Goal: Task Accomplishment & Management: Manage account settings

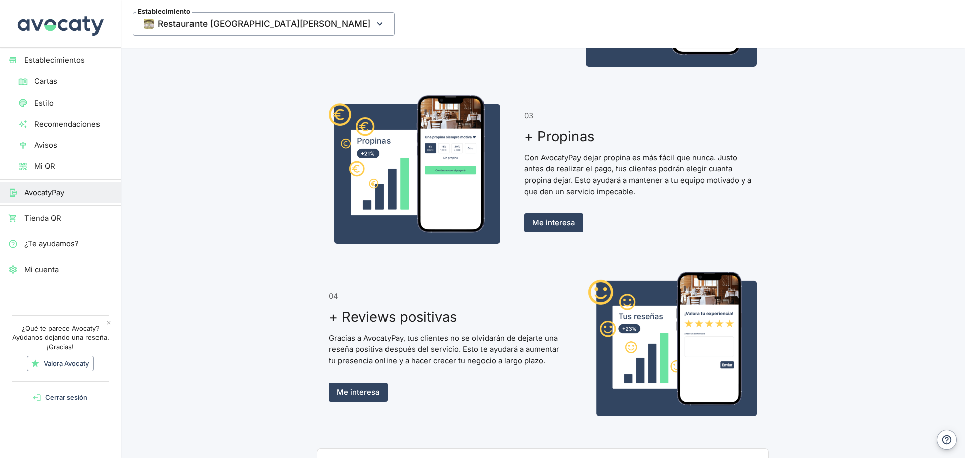
scroll to position [754, 0]
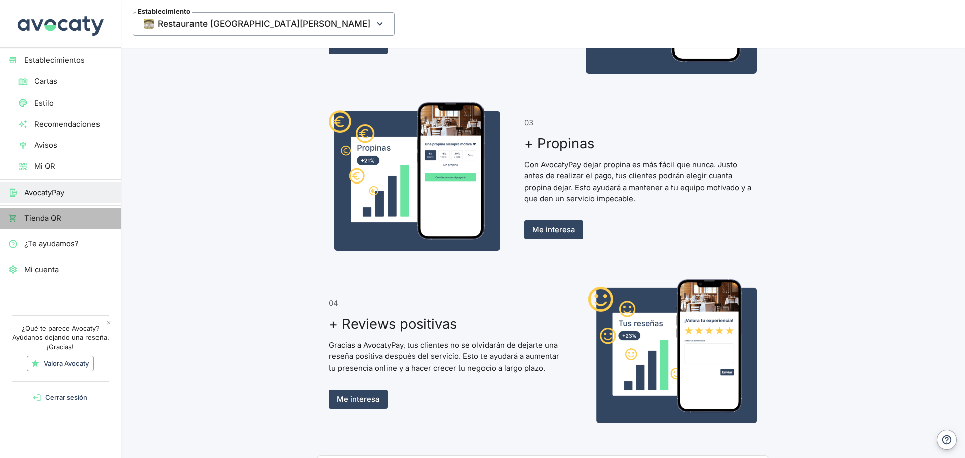
click at [56, 220] on span "Tienda QR" at bounding box center [68, 218] width 88 height 11
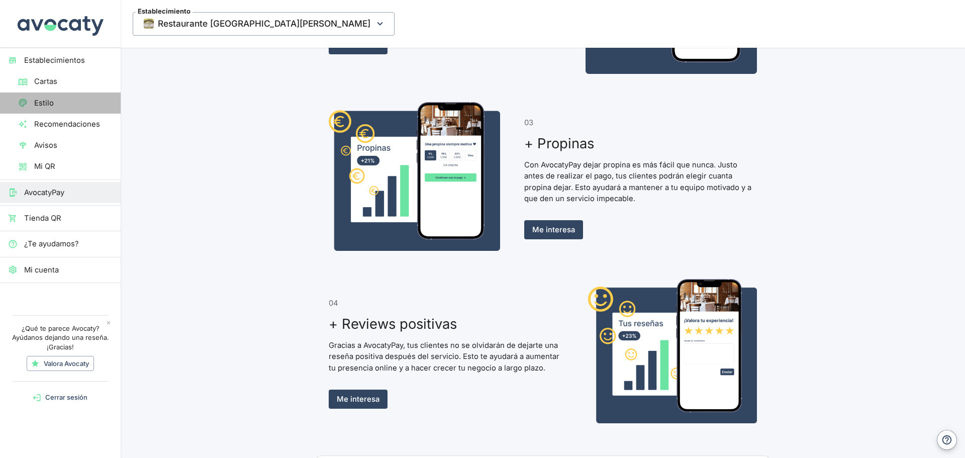
click at [69, 103] on span "Estilo" at bounding box center [73, 103] width 78 height 11
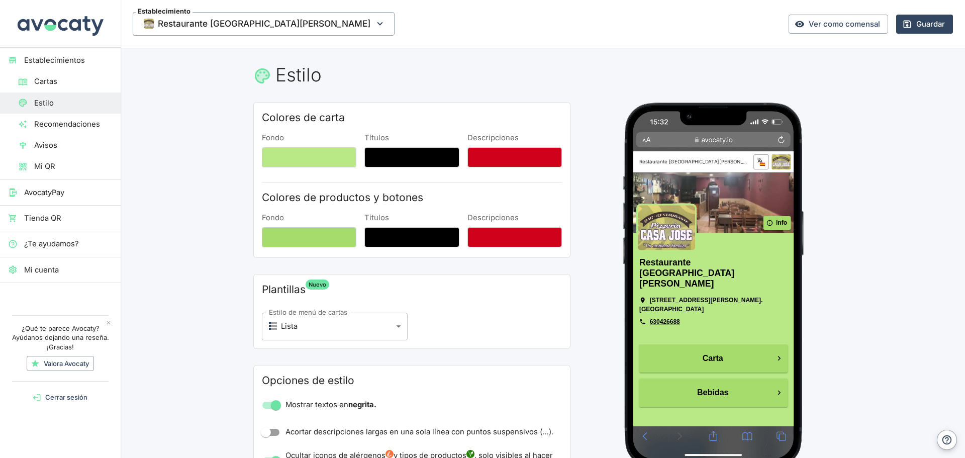
click at [41, 83] on span "Cartas" at bounding box center [73, 81] width 78 height 11
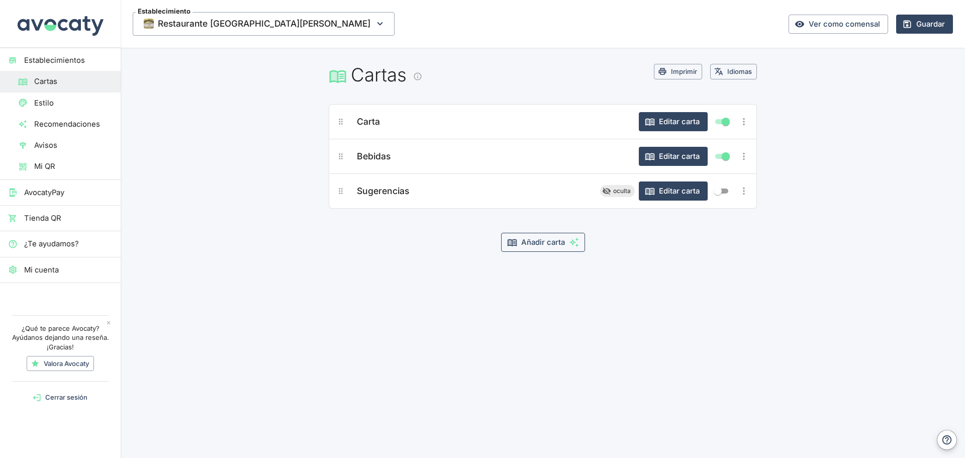
click at [553, 246] on button "Añadir carta" at bounding box center [543, 242] width 84 height 19
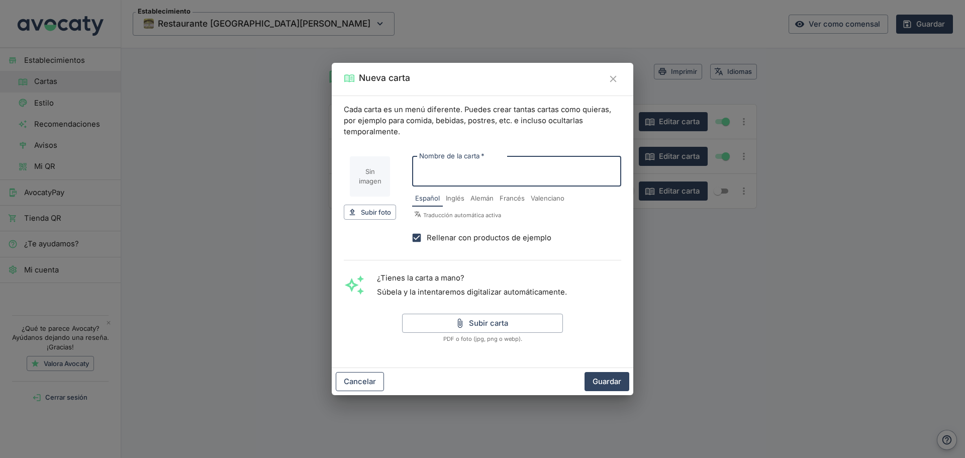
click at [363, 386] on button "Cancelar" at bounding box center [360, 381] width 48 height 19
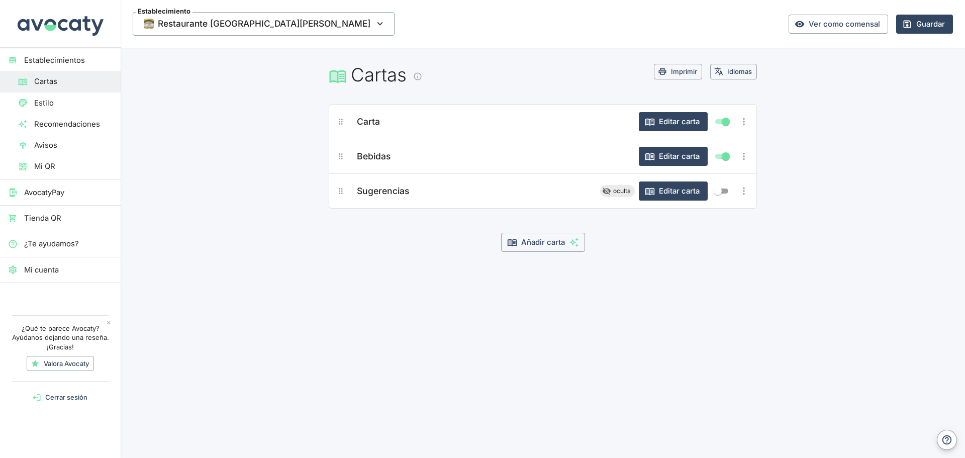
click at [53, 128] on span "Recomendaciones" at bounding box center [73, 124] width 78 height 11
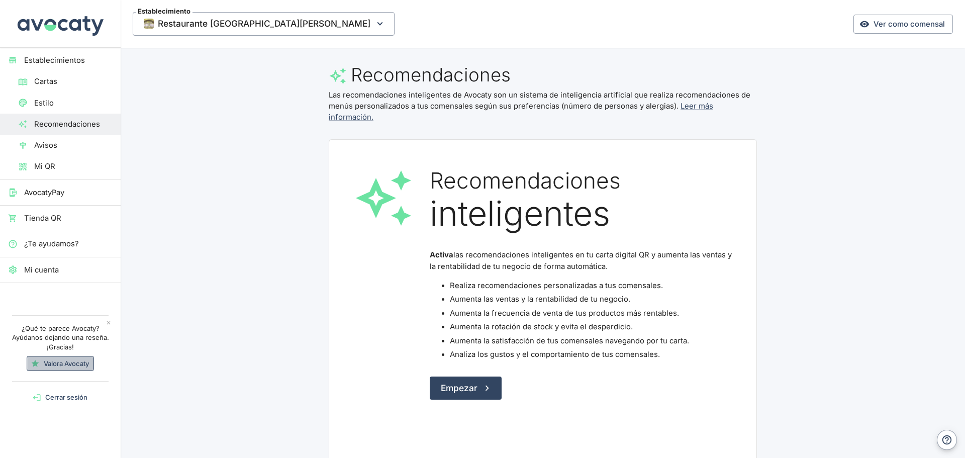
click at [79, 358] on link "Valora Avocaty" at bounding box center [60, 364] width 67 height 16
click at [73, 246] on span "¿Te ayudamos?" at bounding box center [68, 243] width 88 height 11
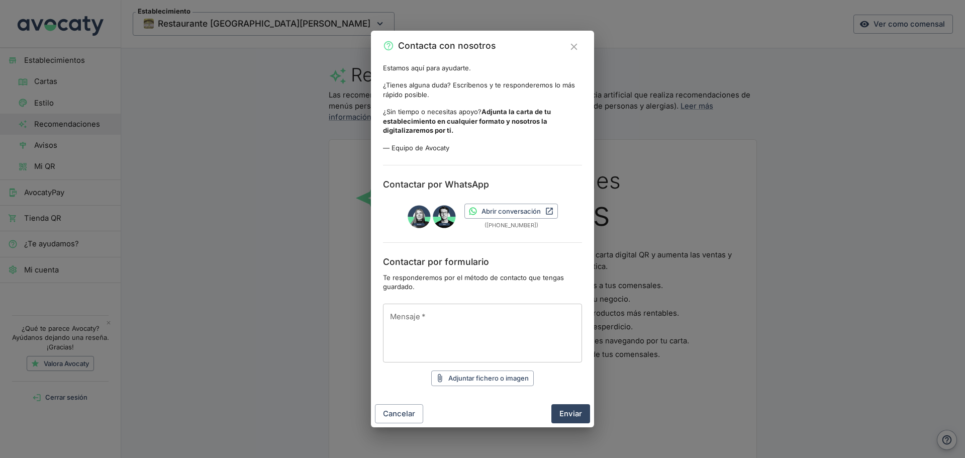
click at [256, 156] on div "Contacta con nosotros Estamos aquí para ayudarte. ¿Tienes alguna duda? Escríben…" at bounding box center [482, 229] width 965 height 458
click at [579, 50] on icon "Cerrar" at bounding box center [574, 46] width 11 height 11
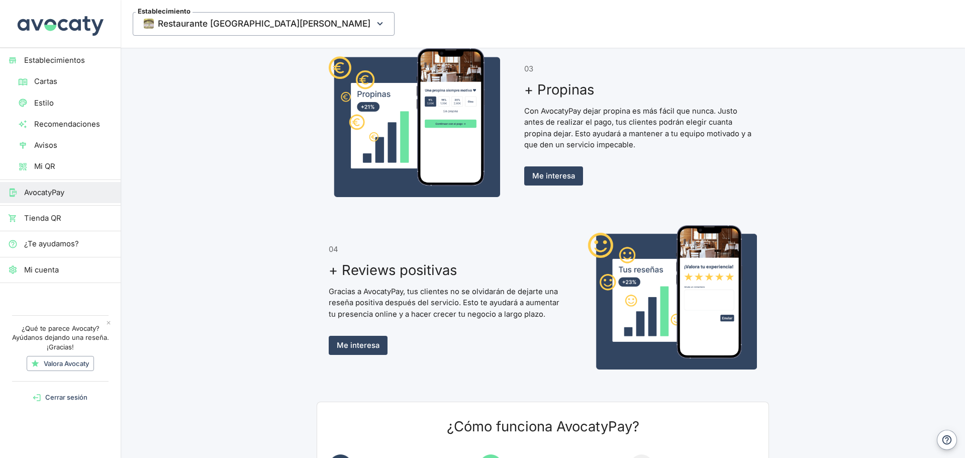
scroll to position [905, 0]
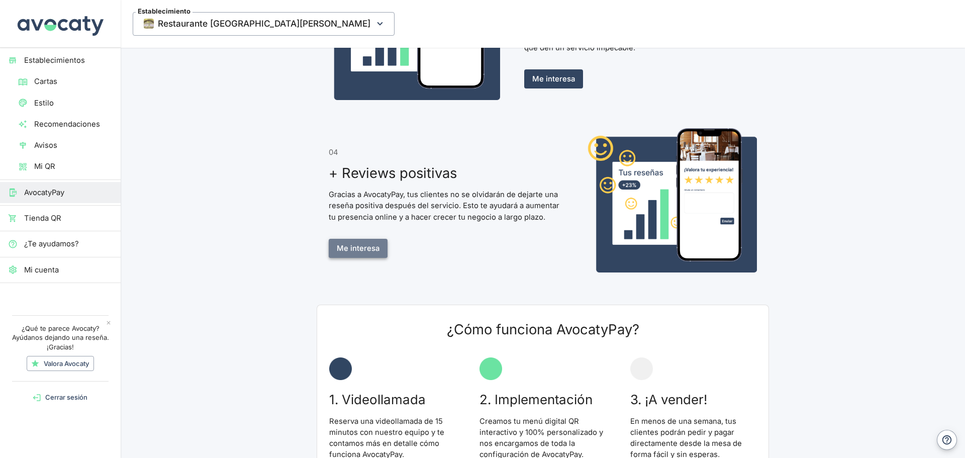
click at [351, 252] on link "Me interesa" at bounding box center [358, 248] width 59 height 19
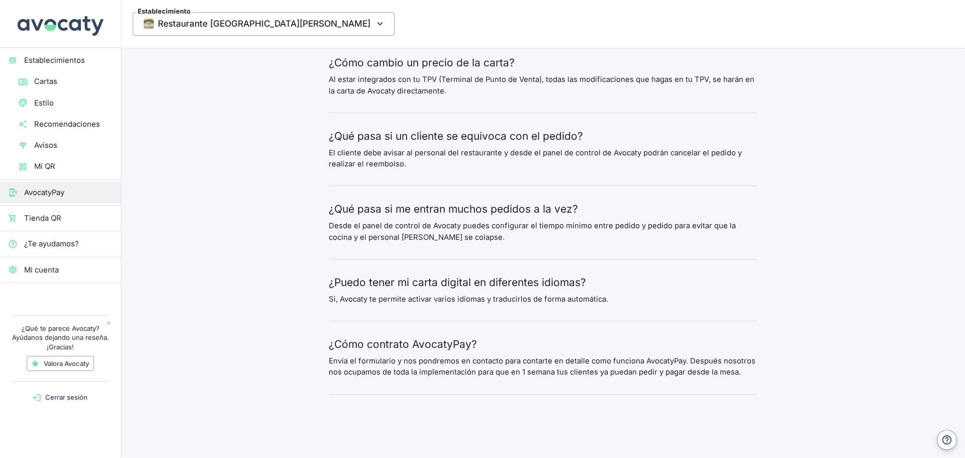
scroll to position [1950, 0]
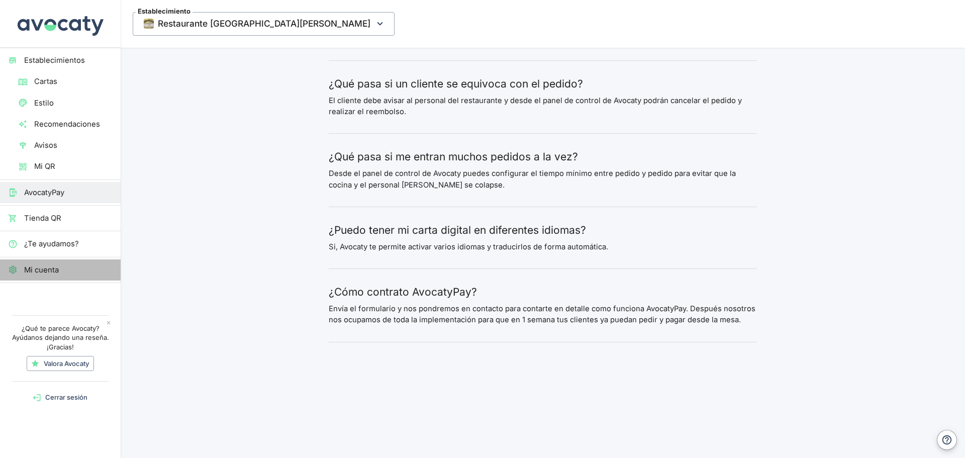
click at [45, 272] on span "Mi cuenta" at bounding box center [68, 269] width 88 height 11
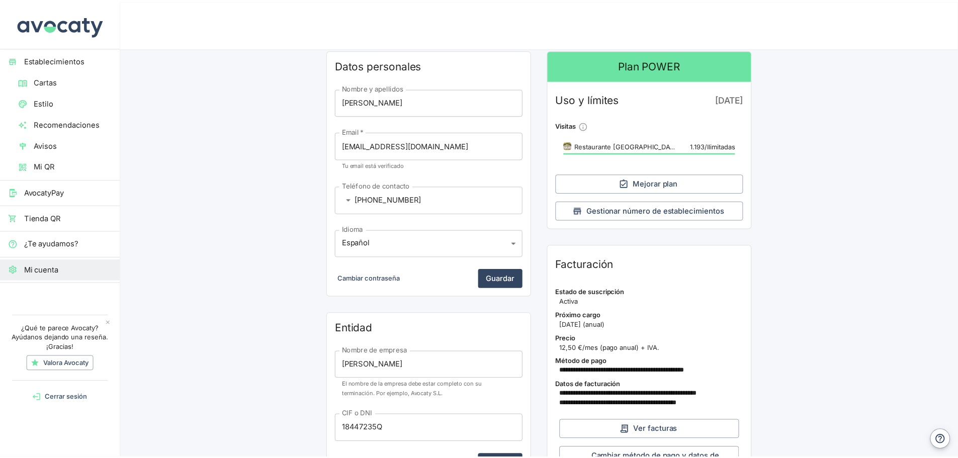
scroll to position [50, 0]
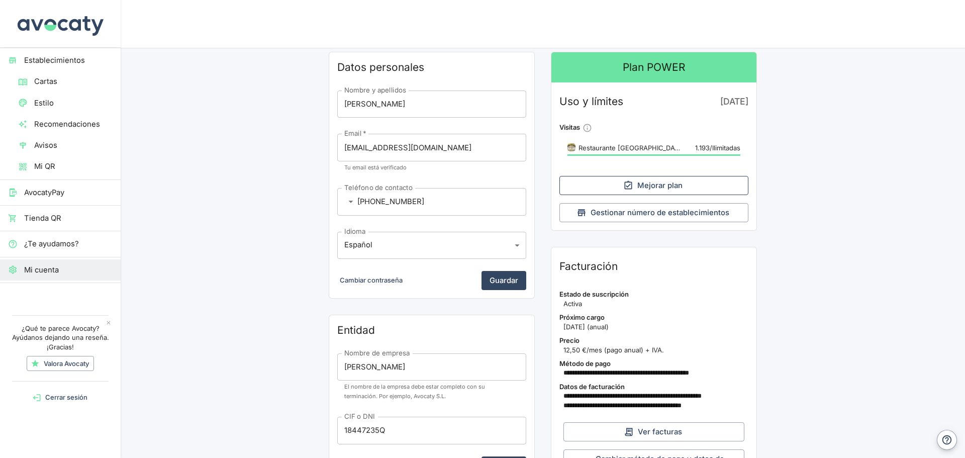
click at [675, 188] on link "Mejorar plan" at bounding box center [654, 185] width 189 height 19
